Goal: Task Accomplishment & Management: Use online tool/utility

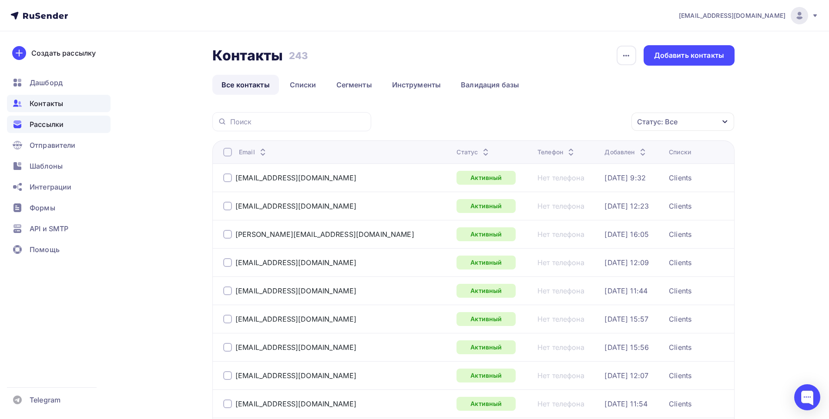
click at [41, 119] on div "Рассылки" at bounding box center [59, 124] width 104 height 17
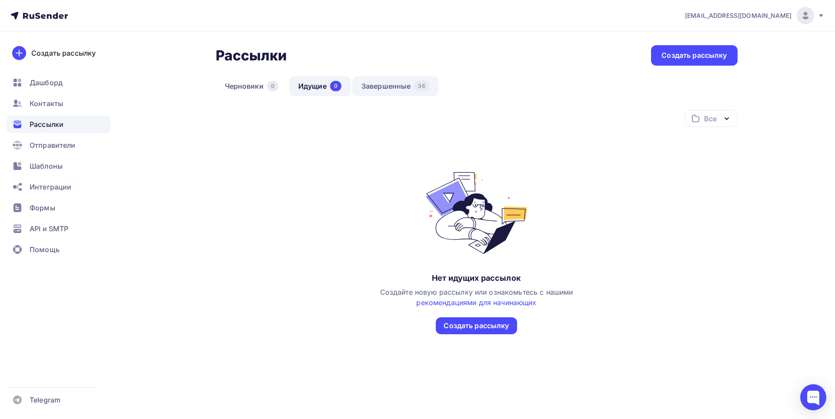
click at [380, 92] on link "Завершенные 36" at bounding box center [395, 86] width 86 height 20
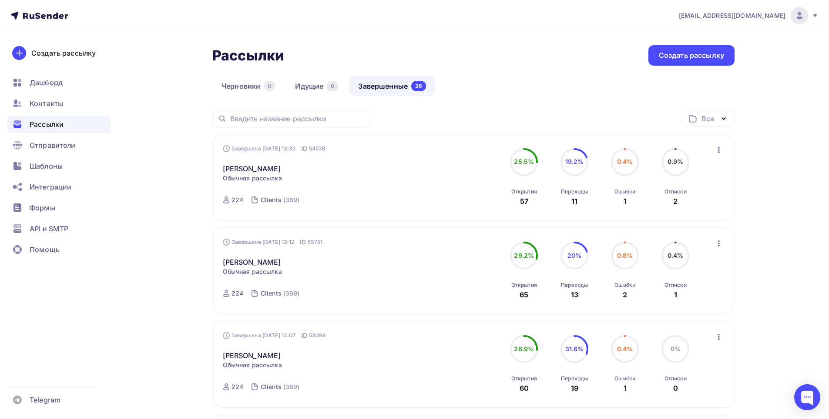
click at [661, 157] on icon at bounding box center [675, 162] width 28 height 28
click at [234, 169] on link "[PERSON_NAME]" at bounding box center [252, 169] width 58 height 10
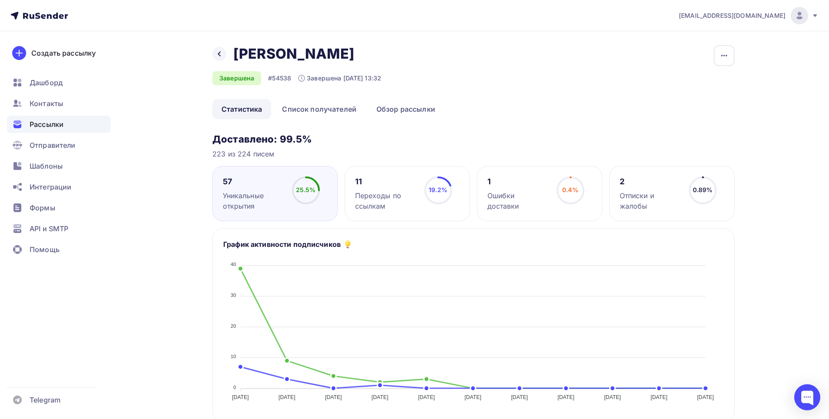
click at [633, 198] on div "Отписки и жалобы" at bounding box center [649, 201] width 61 height 21
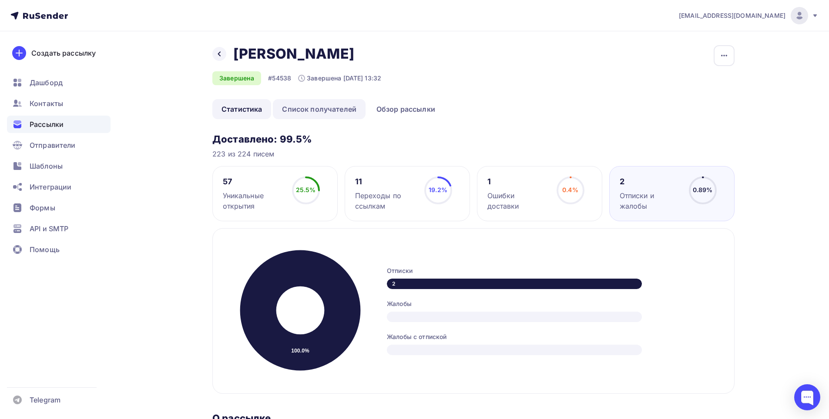
click at [334, 115] on link "Список получателей" at bounding box center [319, 109] width 93 height 20
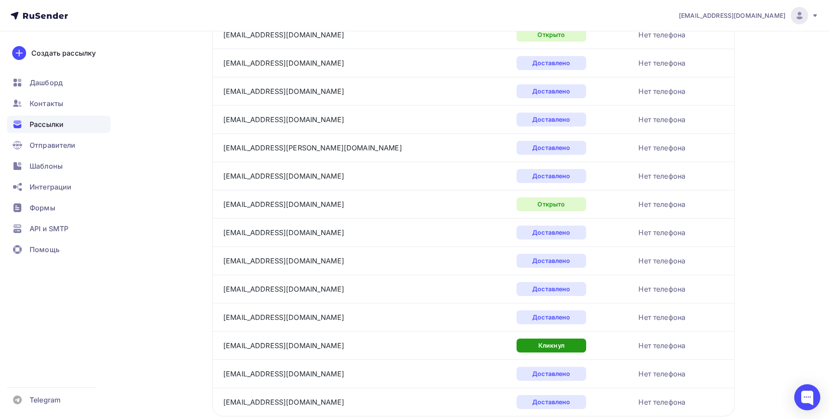
scroll to position [1247, 0]
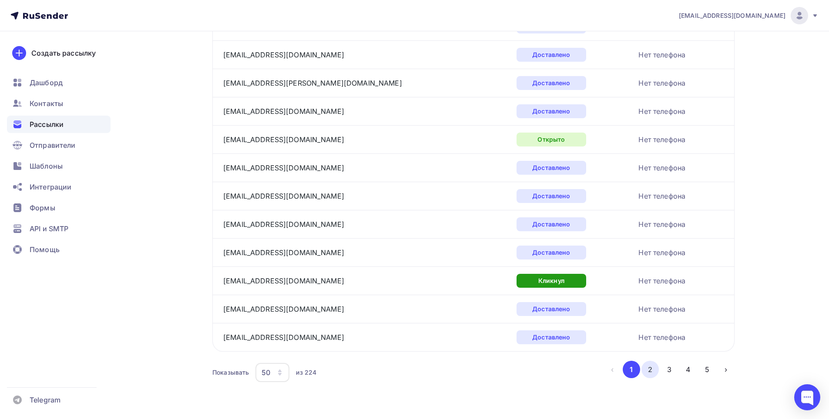
click at [656, 372] on button "2" at bounding box center [649, 369] width 17 height 17
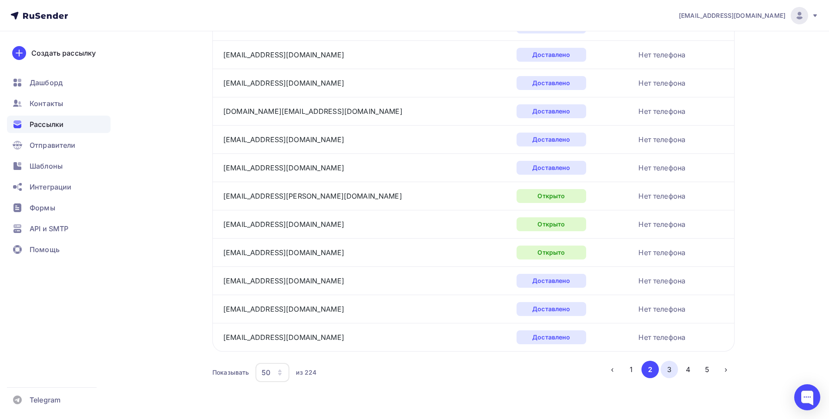
click at [670, 373] on button "3" at bounding box center [668, 369] width 17 height 17
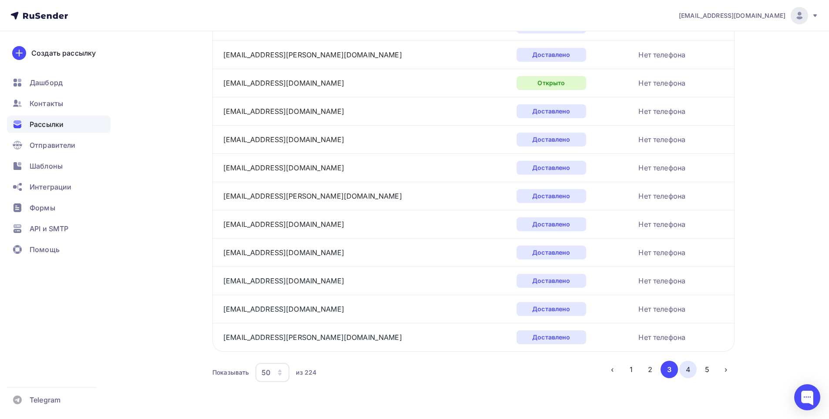
click at [684, 369] on button "4" at bounding box center [687, 369] width 17 height 17
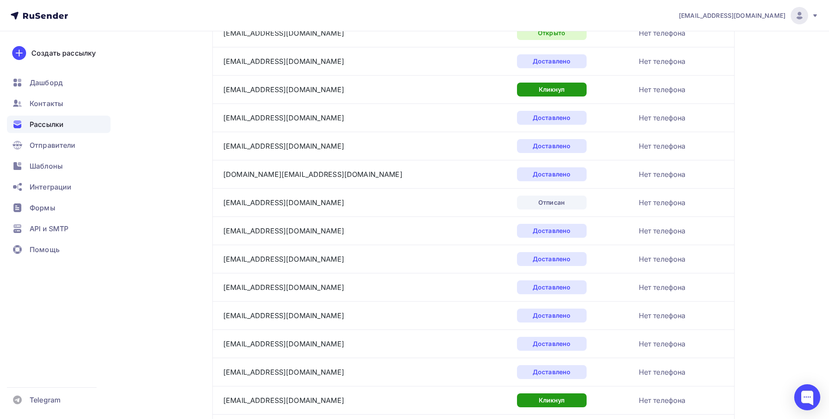
scroll to position [308, 0]
drag, startPoint x: 289, startPoint y: 204, endPoint x: 222, endPoint y: 204, distance: 67.4
click at [222, 204] on td "[EMAIL_ADDRESS][DOMAIN_NAME]" at bounding box center [362, 202] width 301 height 28
copy link "[EMAIL_ADDRESS][DOMAIN_NAME]"
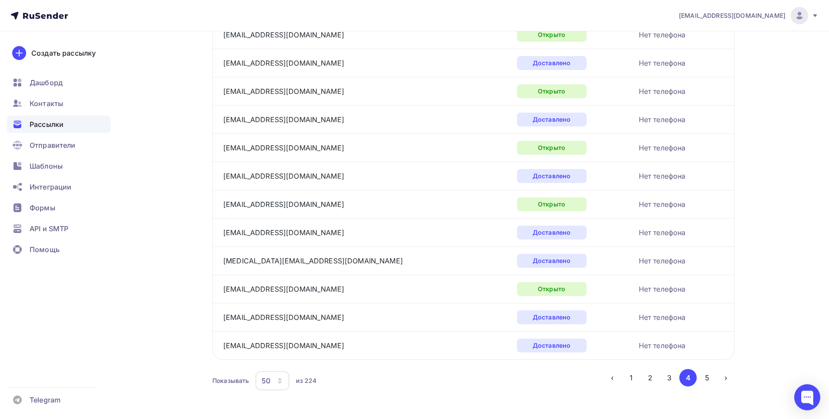
scroll to position [1247, 0]
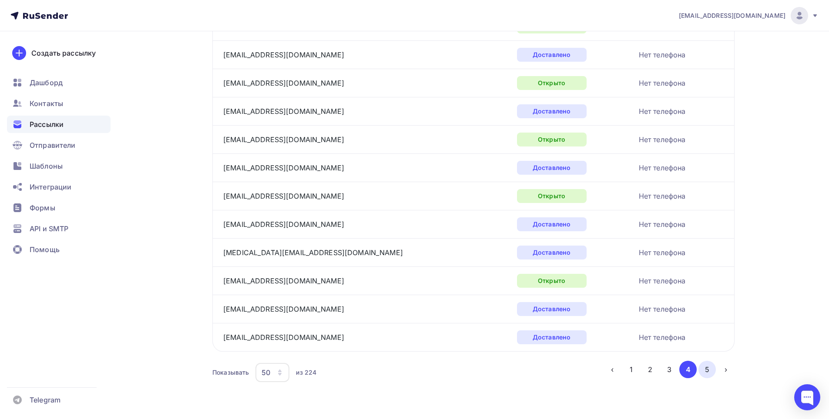
click at [705, 372] on button "5" at bounding box center [706, 369] width 17 height 17
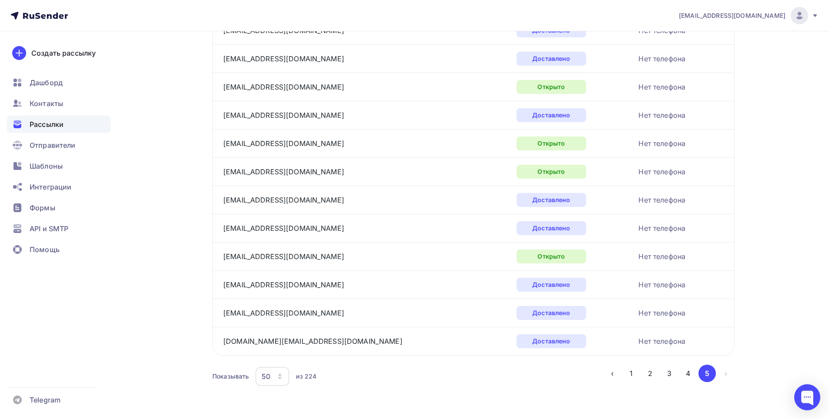
scroll to position [512, 0]
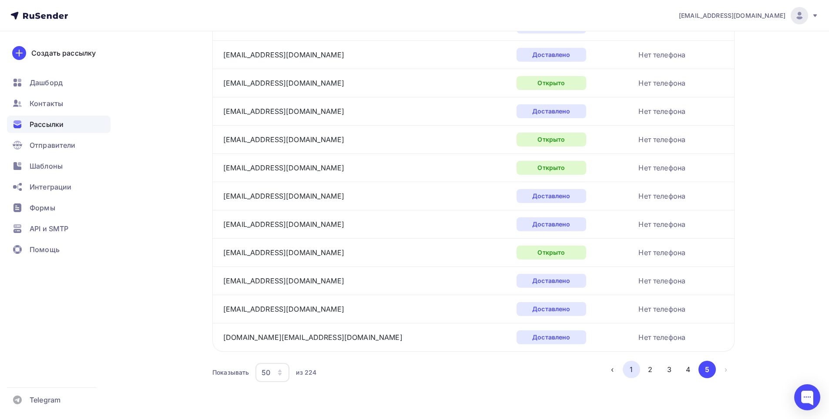
click at [638, 370] on button "1" at bounding box center [630, 369] width 17 height 17
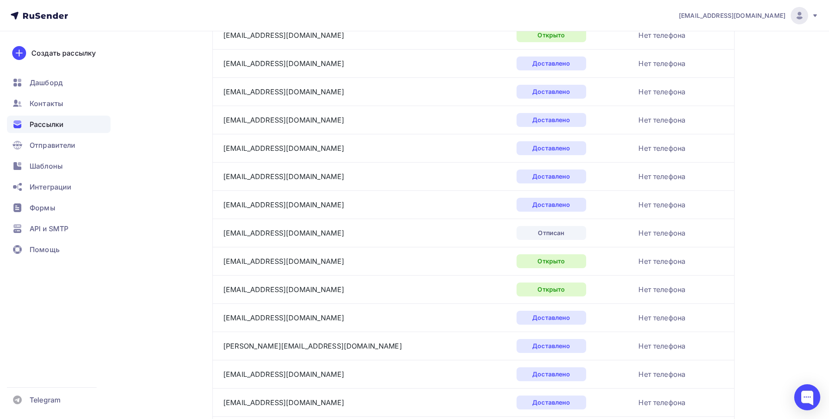
scroll to position [438, 0]
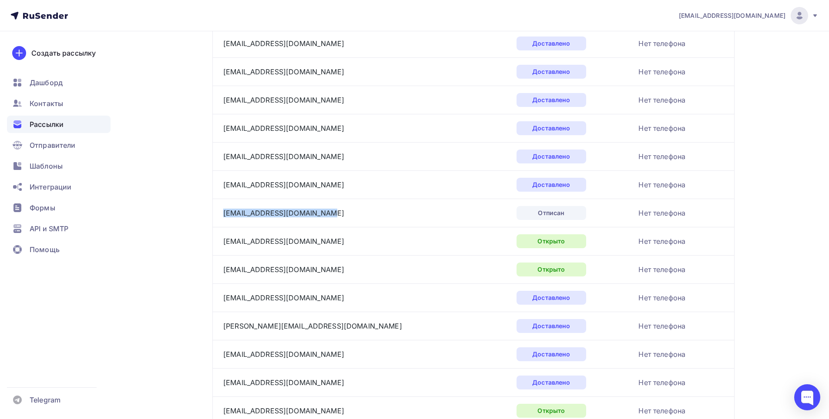
drag, startPoint x: 330, startPoint y: 210, endPoint x: 222, endPoint y: 211, distance: 107.9
click at [222, 211] on td "[EMAIL_ADDRESS][DOMAIN_NAME]" at bounding box center [362, 213] width 301 height 28
copy link "[EMAIL_ADDRESS][DOMAIN_NAME]"
click at [60, 123] on span "Рассылки" at bounding box center [47, 124] width 34 height 10
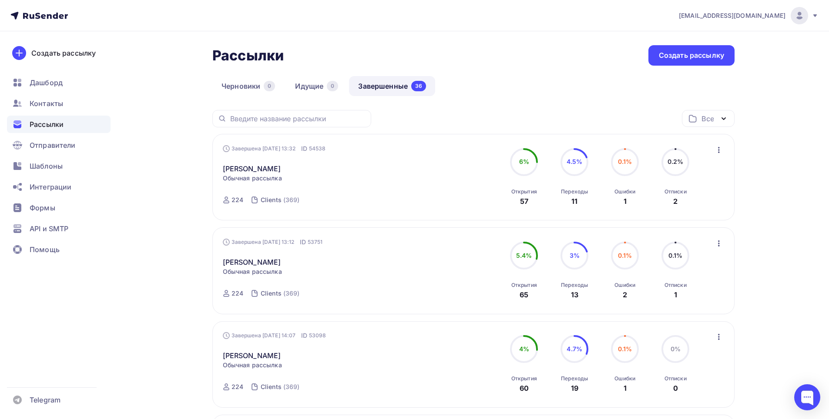
click at [721, 147] on icon "button" at bounding box center [718, 150] width 10 height 10
click at [687, 211] on div "Копировать в новую" at bounding box center [678, 207] width 89 height 10
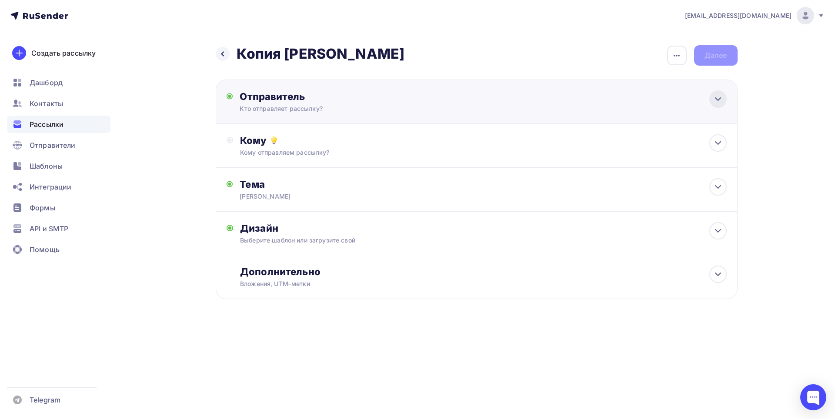
click at [723, 103] on icon at bounding box center [718, 99] width 10 height 10
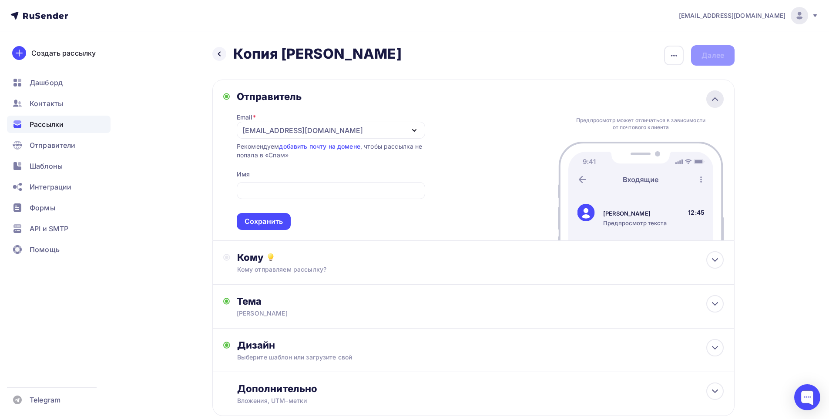
click at [723, 103] on div "Предпросмотр может отличаться в зависимости от почтового клиента [PERSON_NAME] …" at bounding box center [641, 160] width 166 height 161
click at [669, 61] on div "button" at bounding box center [674, 56] width 20 height 20
click at [642, 101] on div "Переименовать рассылку" at bounding box center [628, 100] width 108 height 10
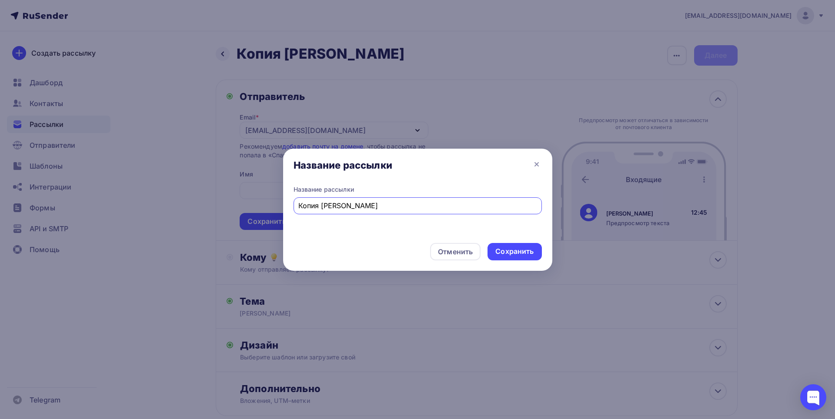
drag, startPoint x: 321, startPoint y: 206, endPoint x: 286, endPoint y: 205, distance: 35.7
click at [286, 205] on div "Название рассылки Копия [PERSON_NAME]" at bounding box center [417, 210] width 269 height 51
type input "[PERSON_NAME]"
click at [512, 259] on div "Сохранить" at bounding box center [515, 251] width 54 height 17
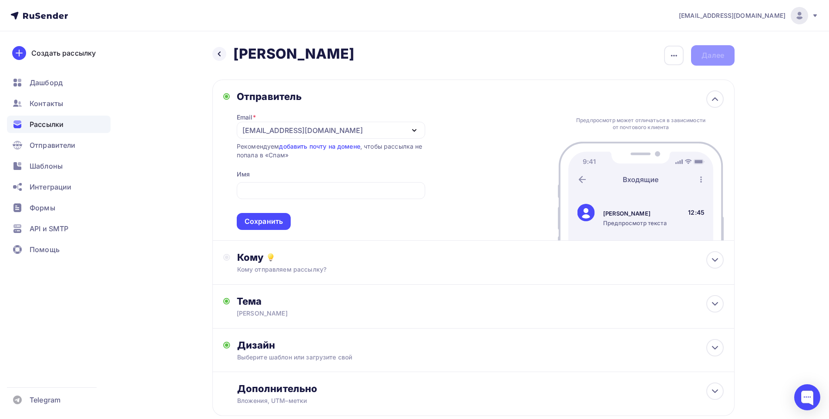
click at [762, 181] on div "Назад [PERSON_NAME] [PERSON_NAME] Закончить позже Переименовать рассылку Удалит…" at bounding box center [414, 251] width 713 height 441
click at [756, 263] on div "Назад [PERSON_NAME] [PERSON_NAME] Закончить позже Переименовать рассылку Удалит…" at bounding box center [414, 251] width 713 height 441
click at [716, 263] on icon at bounding box center [714, 260] width 10 height 10
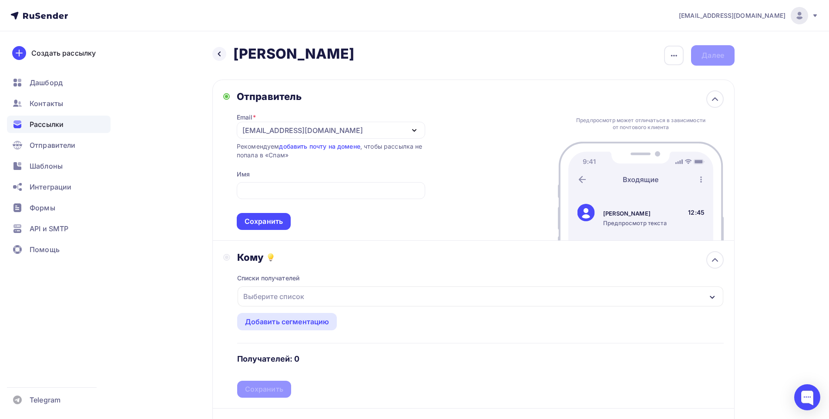
scroll to position [174, 0]
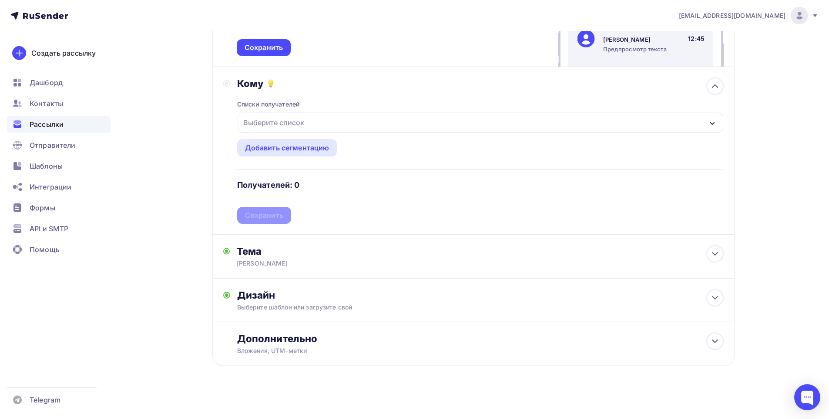
click at [279, 120] on div "Выберите список" at bounding box center [274, 123] width 68 height 16
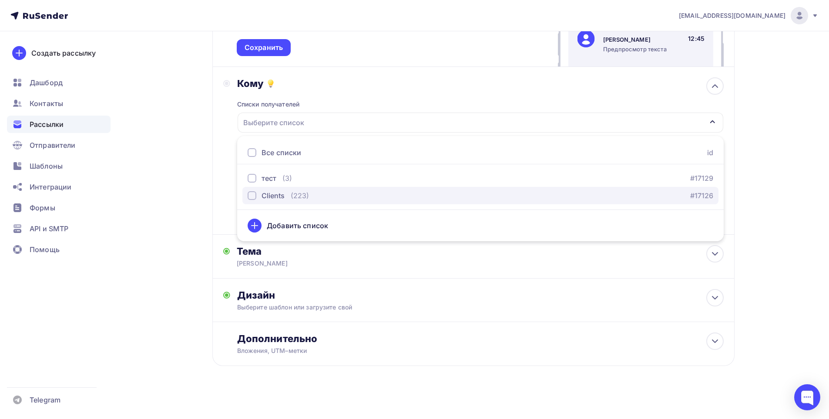
click at [271, 196] on div "Clients" at bounding box center [272, 196] width 23 height 10
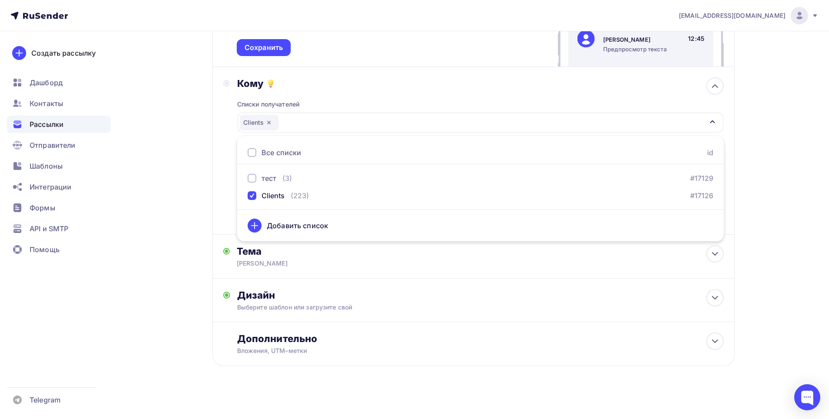
click at [781, 187] on div "[EMAIL_ADDRESS][DOMAIN_NAME] Аккаунт Тарифы Выйти Создать рассылку [GEOGRAPHIC_…" at bounding box center [414, 124] width 829 height 596
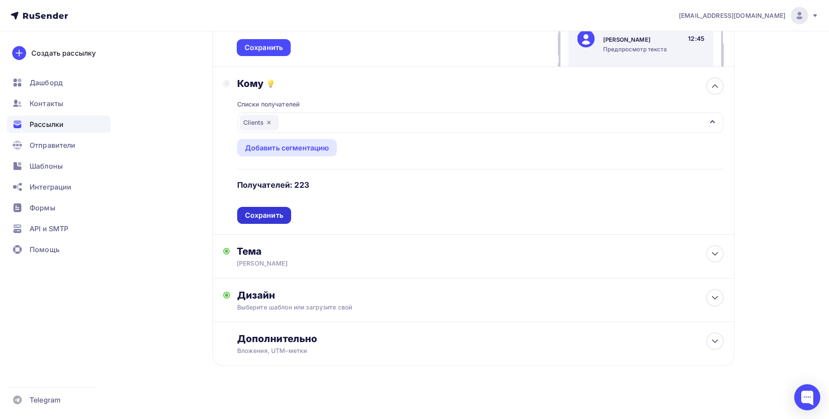
click at [274, 216] on div "Сохранить" at bounding box center [264, 216] width 38 height 10
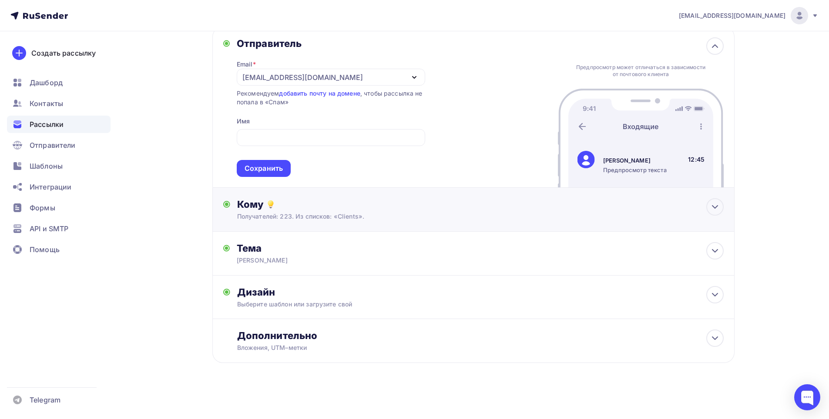
scroll to position [53, 0]
click at [719, 255] on icon at bounding box center [714, 251] width 10 height 10
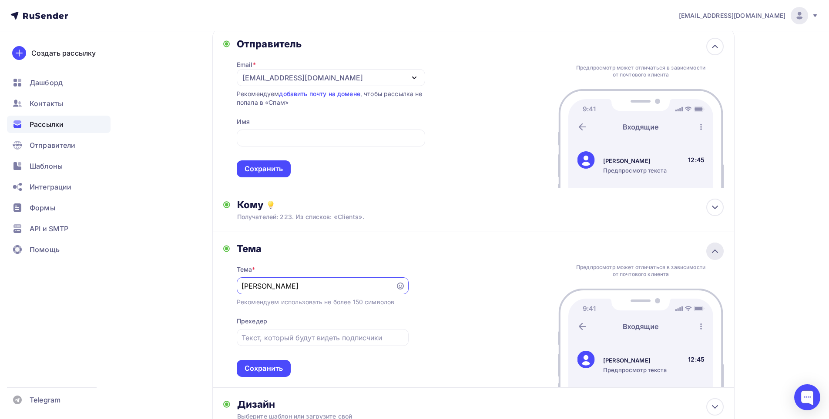
scroll to position [0, 0]
click at [719, 255] on icon at bounding box center [714, 251] width 10 height 10
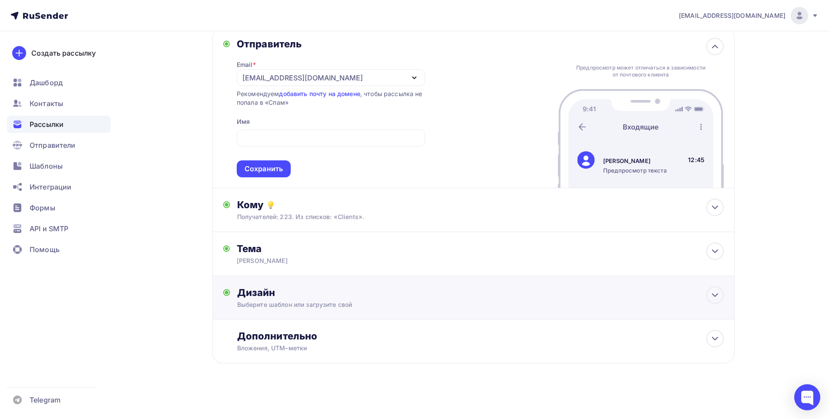
scroll to position [53, 0]
click at [714, 341] on icon at bounding box center [714, 338] width 10 height 10
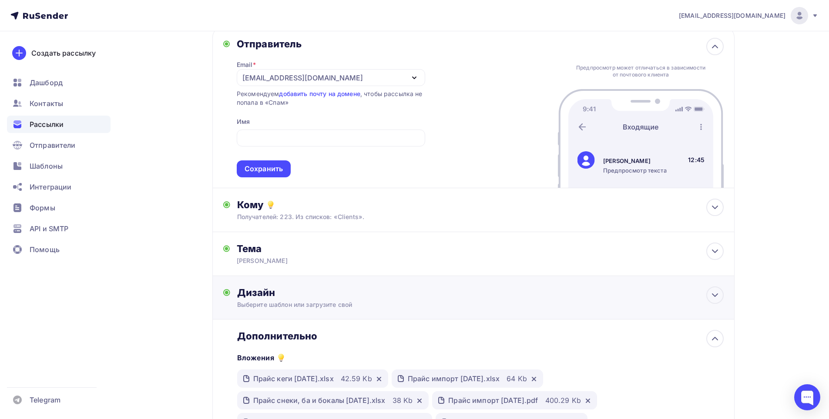
scroll to position [294, 0]
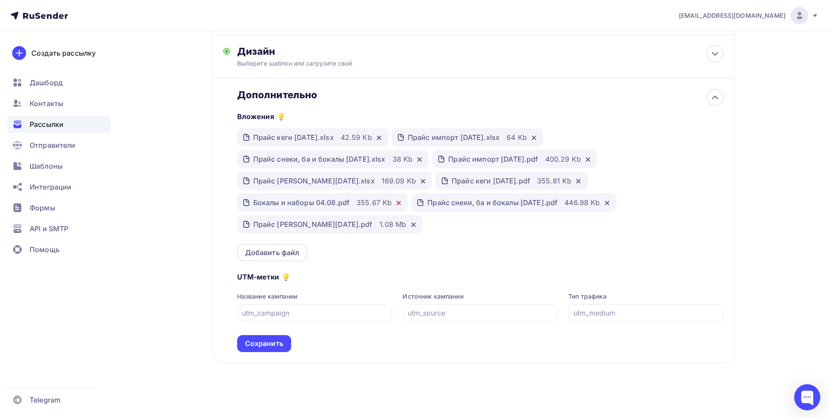
click at [411, 226] on icon at bounding box center [412, 224] width 3 height 3
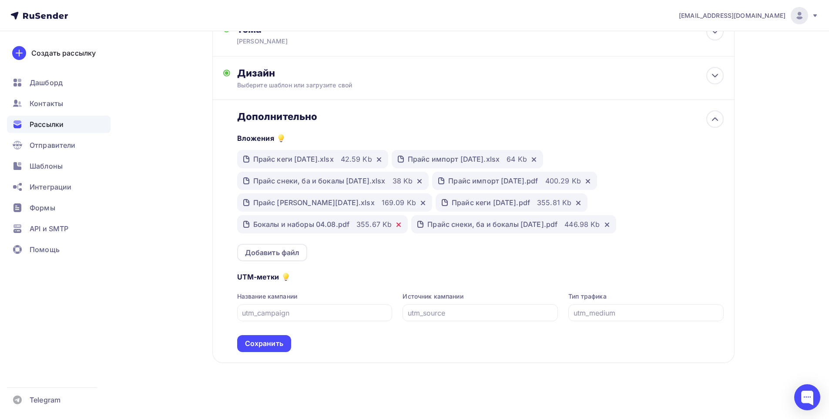
click at [397, 224] on icon at bounding box center [398, 224] width 7 height 7
click at [383, 224] on div "Прайс снеки, ба и бокалы [DATE].pdf" at bounding box center [318, 224] width 130 height 10
click at [421, 202] on icon at bounding box center [422, 202] width 3 height 3
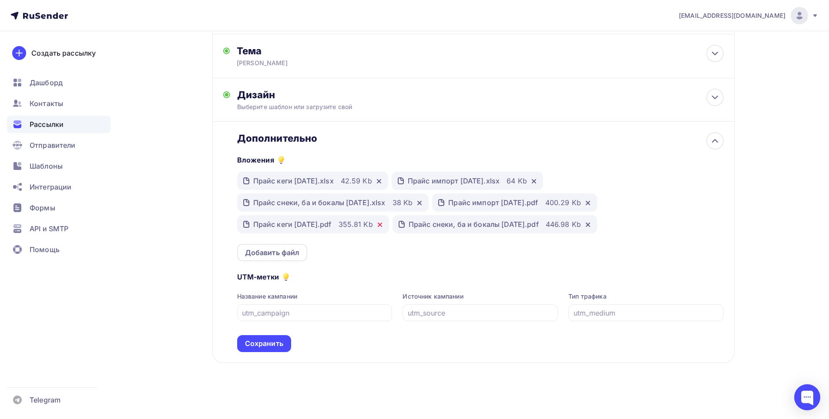
scroll to position [251, 0]
click at [423, 205] on icon at bounding box center [419, 203] width 7 height 7
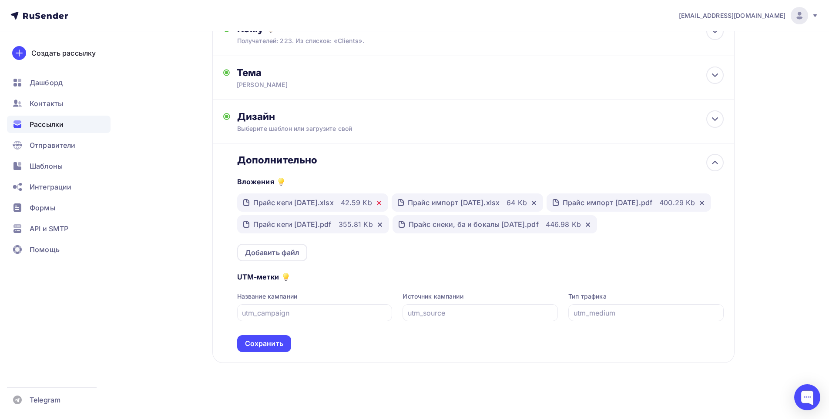
click at [382, 200] on icon at bounding box center [378, 203] width 7 height 7
click at [388, 204] on div "Прайс импорт [DATE].xlsx 64 Kb" at bounding box center [312, 203] width 151 height 18
click at [381, 204] on icon at bounding box center [379, 202] width 3 height 3
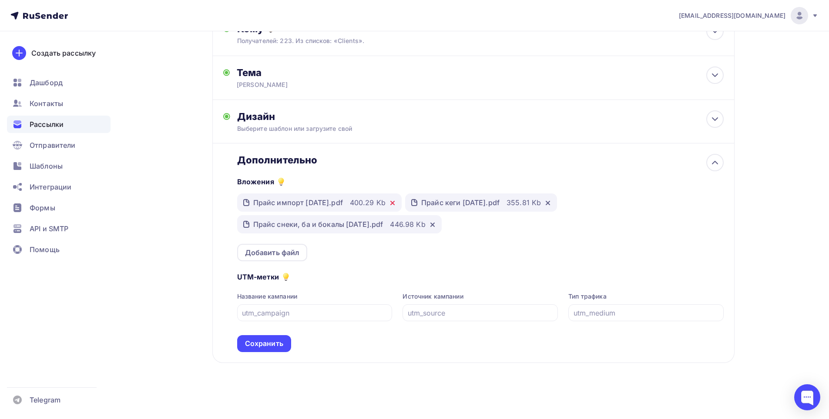
click at [396, 203] on icon at bounding box center [392, 203] width 7 height 7
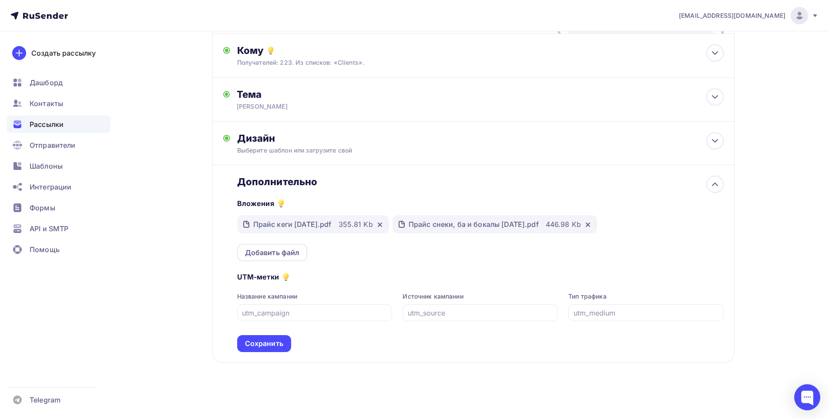
click at [383, 221] on div at bounding box center [378, 224] width 10 height 9
click at [383, 224] on icon at bounding box center [379, 224] width 7 height 7
click at [434, 224] on icon at bounding box center [432, 224] width 3 height 3
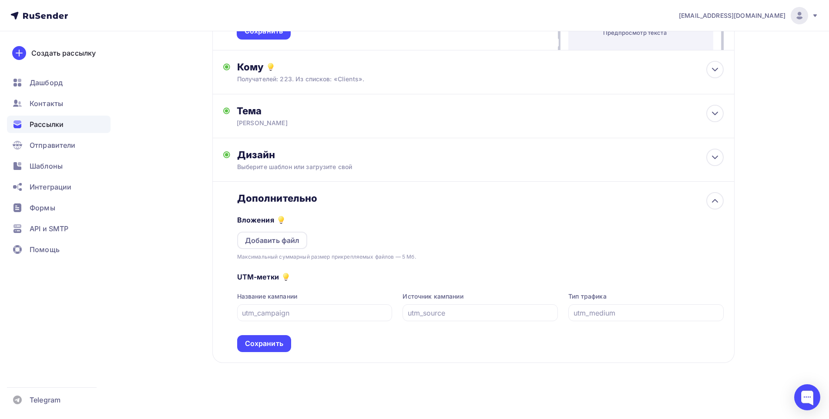
scroll to position [191, 0]
click at [268, 244] on div "Добавить файл" at bounding box center [272, 240] width 55 height 10
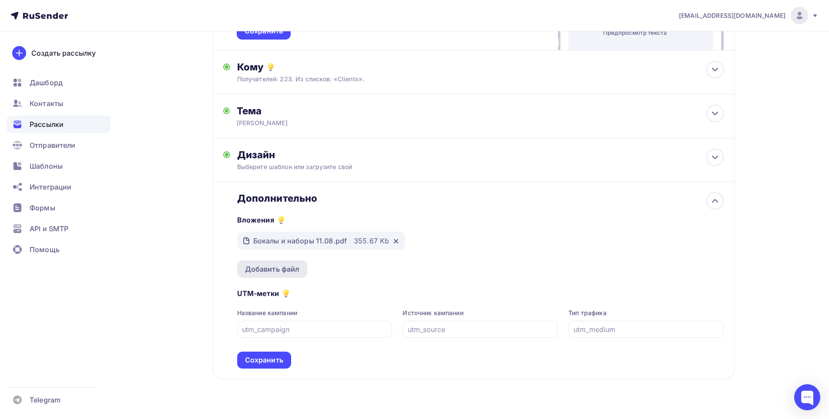
scroll to position [207, 0]
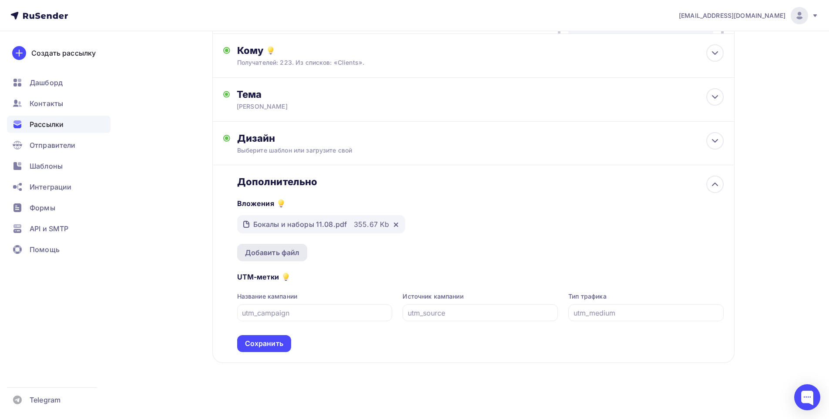
click at [288, 253] on div "Добавить файл" at bounding box center [272, 252] width 55 height 10
click at [281, 257] on div "Добавить файл" at bounding box center [272, 252] width 55 height 10
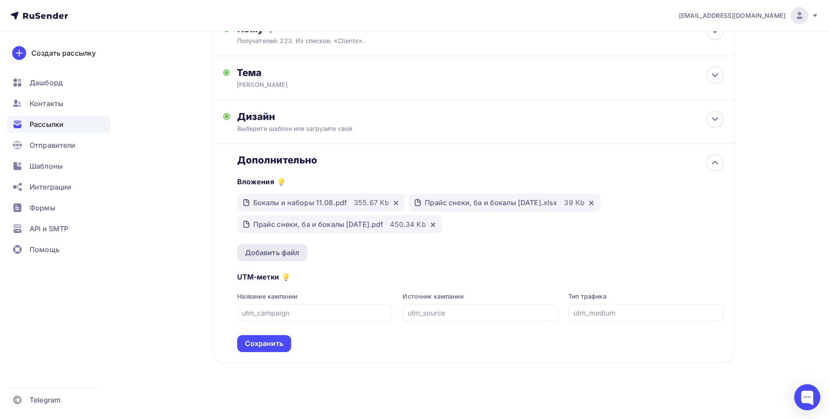
click at [274, 250] on div "Добавить файл" at bounding box center [272, 252] width 55 height 10
click at [294, 257] on div "Добавить файл" at bounding box center [272, 252] width 55 height 10
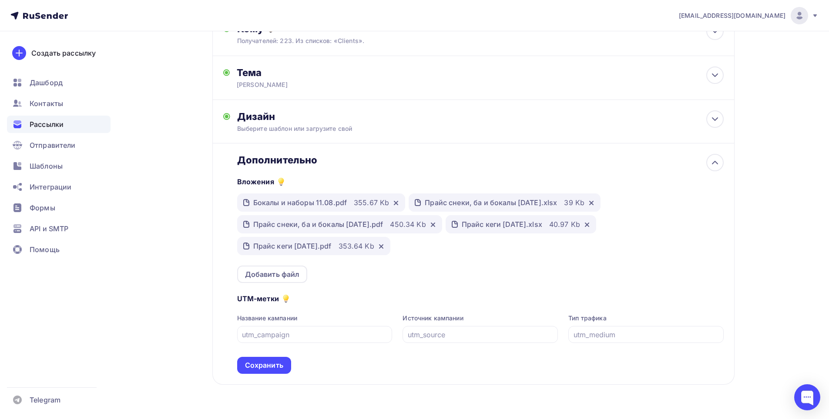
scroll to position [251, 0]
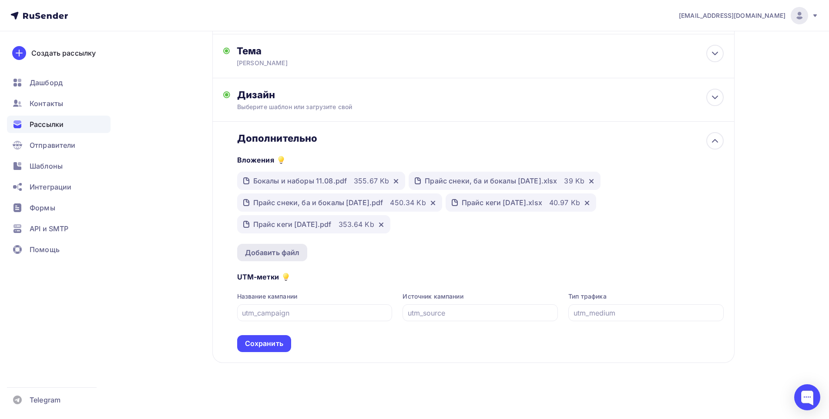
click at [273, 257] on div "Добавить файл" at bounding box center [272, 252] width 55 height 10
click at [284, 257] on div "Добавить файл" at bounding box center [272, 252] width 55 height 10
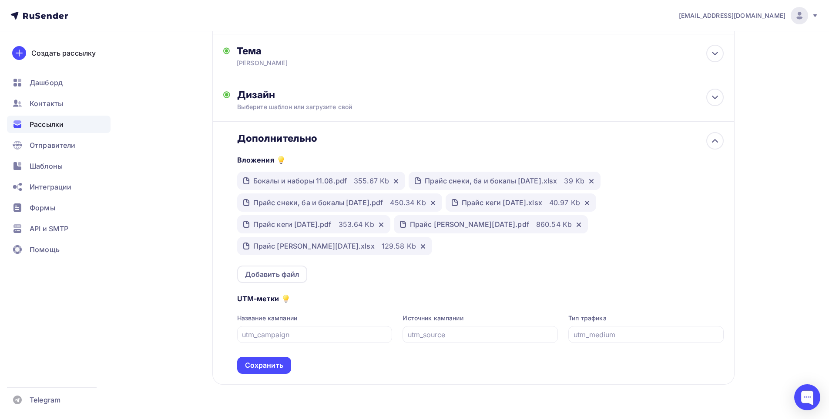
scroll to position [272, 0]
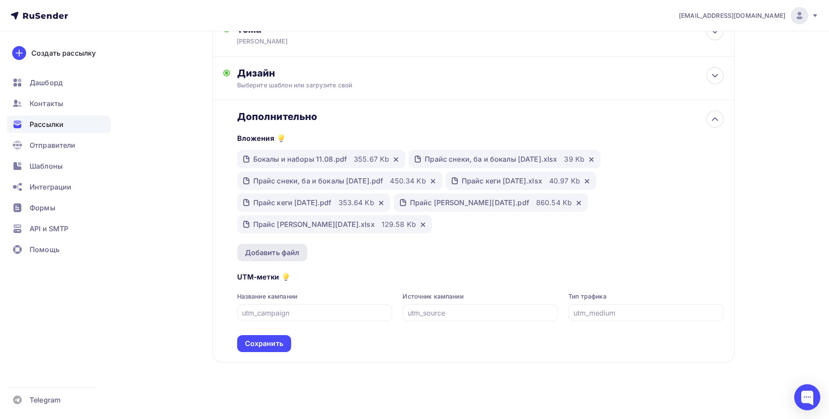
click at [279, 254] on div "Добавить файл" at bounding box center [272, 252] width 55 height 10
click at [291, 250] on div "Добавить файл" at bounding box center [272, 252] width 55 height 10
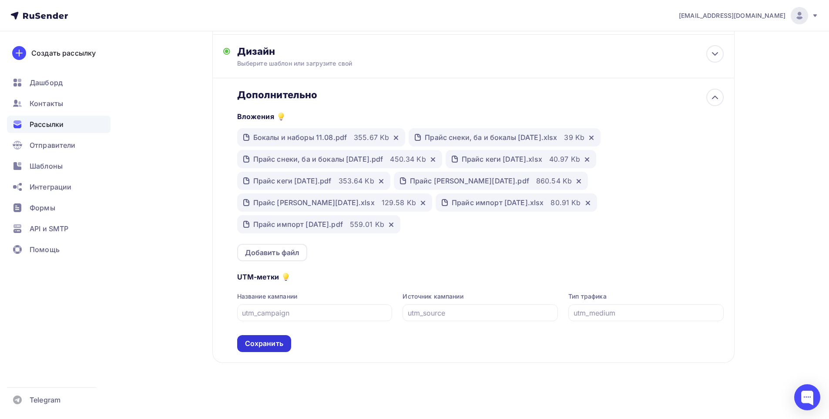
click at [253, 342] on div "Сохранить" at bounding box center [264, 344] width 38 height 10
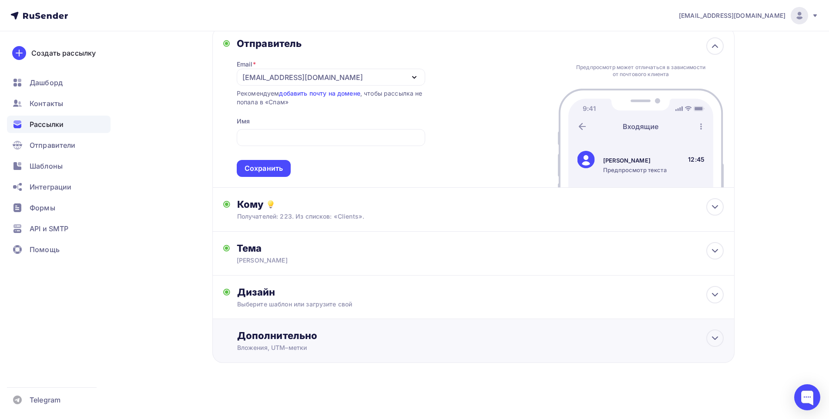
scroll to position [53, 0]
click at [752, 326] on div "Назад [PERSON_NAME] [PERSON_NAME] Закончить позже Переименовать рассылку Удалит…" at bounding box center [414, 198] width 713 height 441
click at [713, 297] on icon at bounding box center [714, 295] width 10 height 10
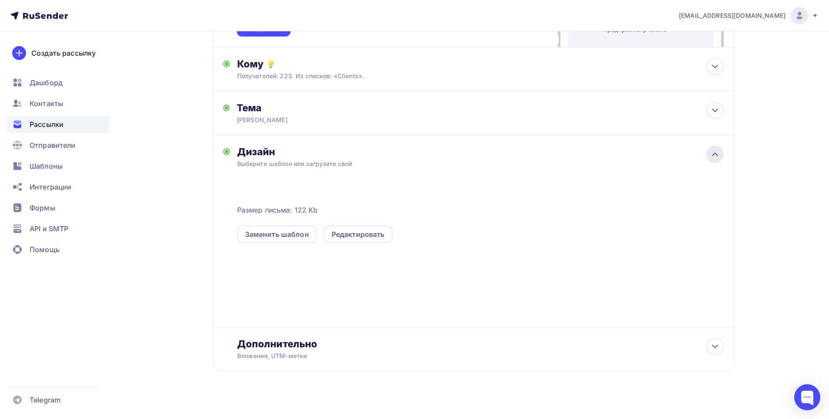
scroll to position [202, 0]
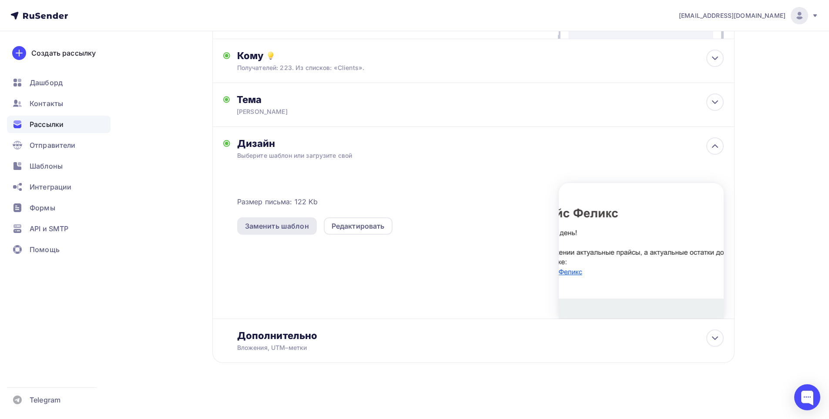
click at [281, 229] on div "Заменить шаблон" at bounding box center [277, 226] width 64 height 10
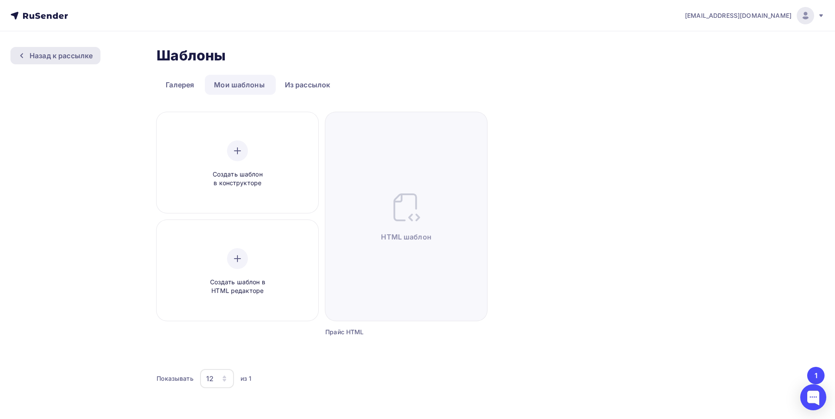
click at [41, 53] on div "Назад к рассылке" at bounding box center [61, 55] width 63 height 10
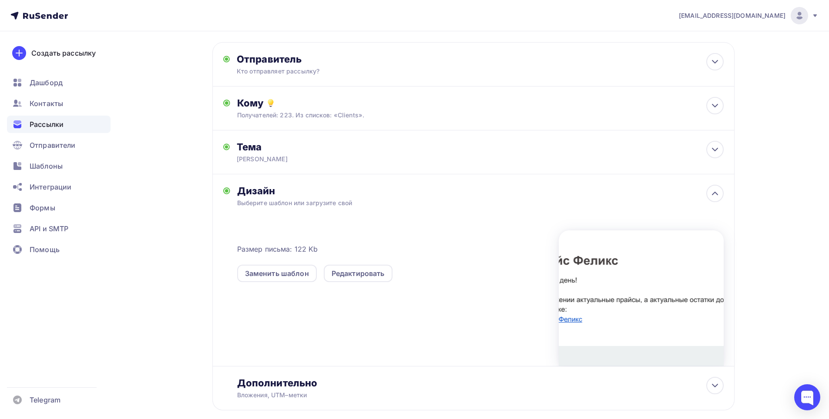
scroll to position [85, 0]
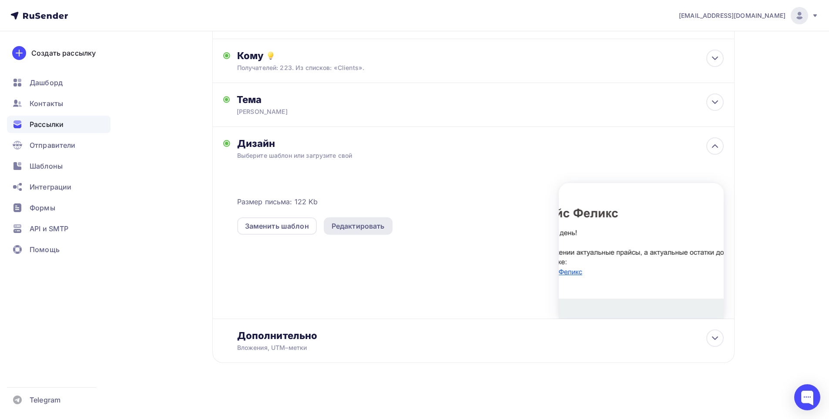
click at [361, 226] on div "Редактировать" at bounding box center [357, 226] width 53 height 10
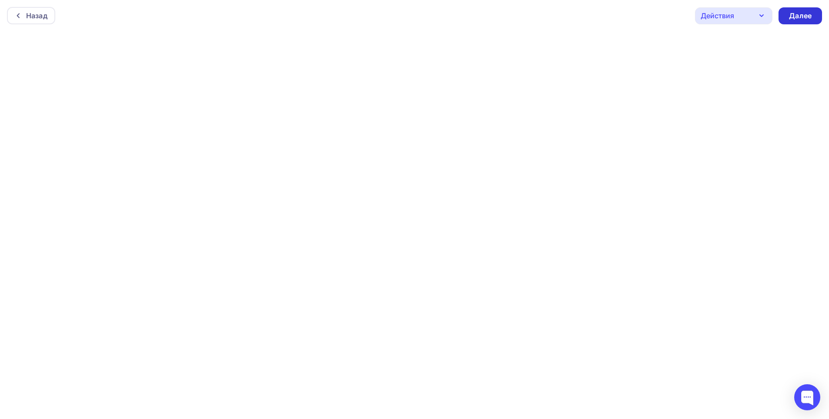
click at [796, 18] on div "Далее" at bounding box center [800, 16] width 23 height 10
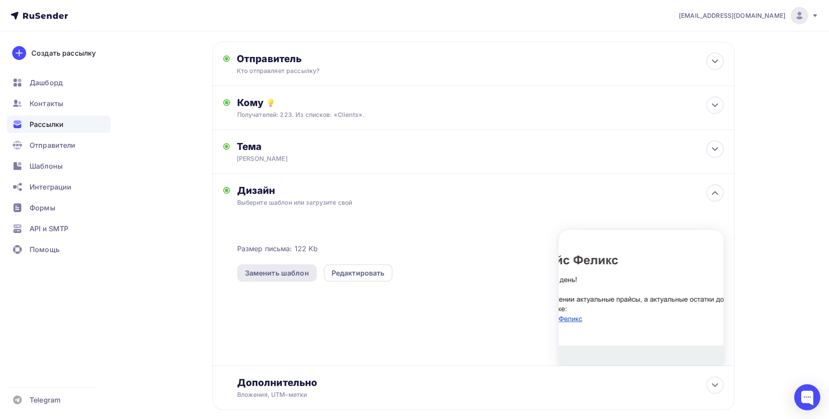
scroll to position [85, 0]
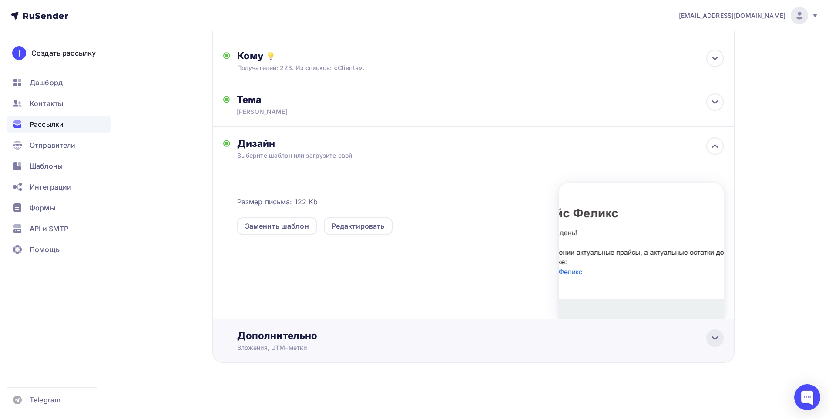
click at [719, 339] on icon at bounding box center [714, 338] width 10 height 10
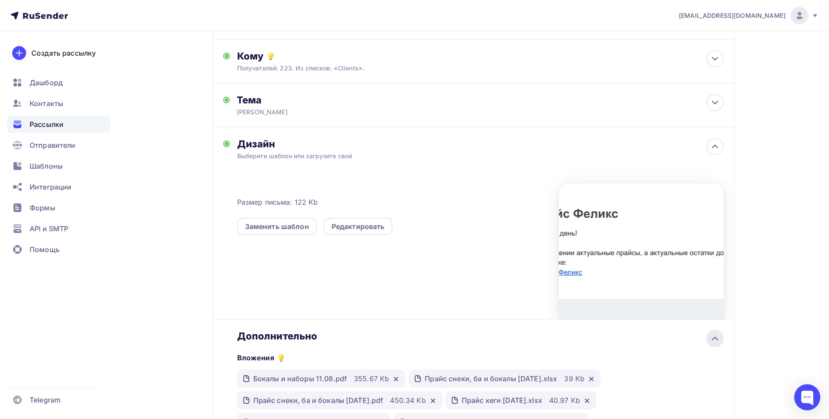
scroll to position [0, 0]
click at [719, 338] on icon at bounding box center [714, 339] width 10 height 10
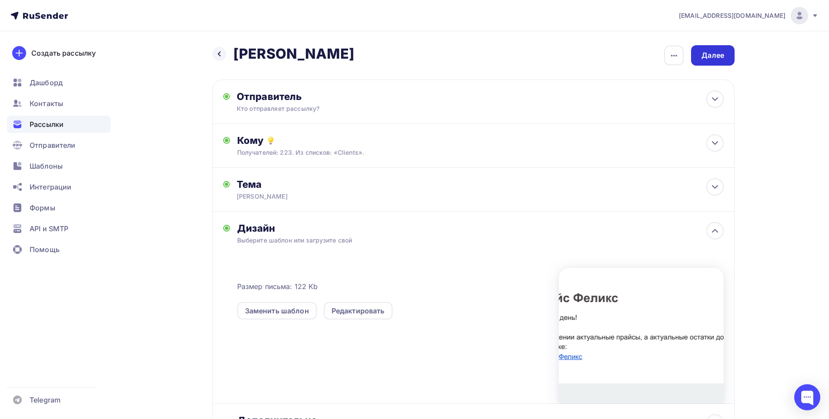
click at [719, 54] on div "Далее" at bounding box center [712, 55] width 23 height 10
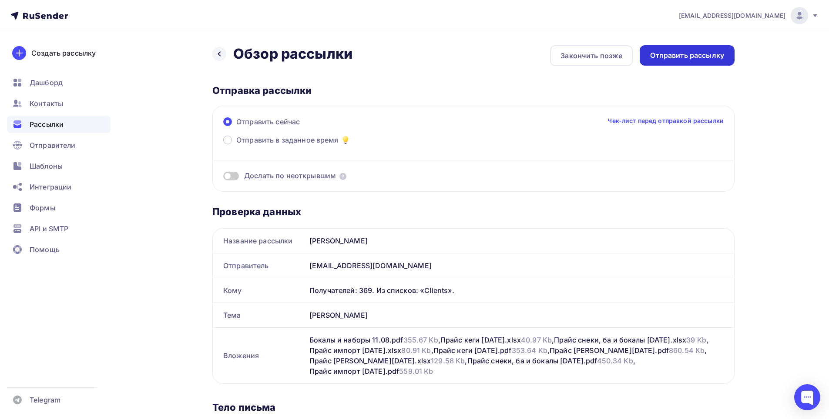
click at [706, 56] on div "Отправить рассылку" at bounding box center [687, 55] width 74 height 10
